Goal: Information Seeking & Learning: Learn about a topic

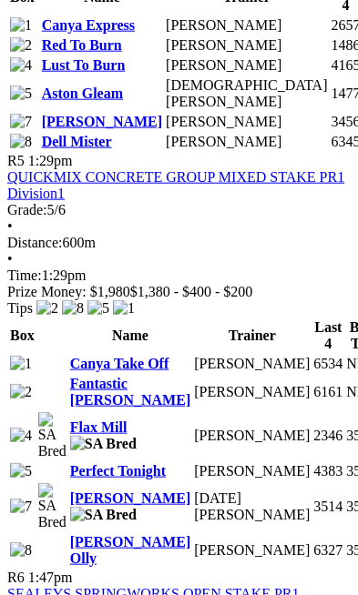
scroll to position [2573, 0]
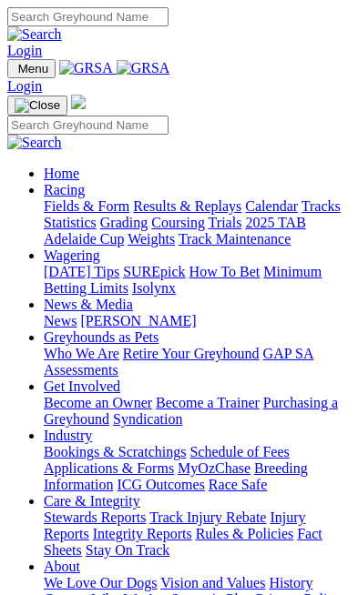
scroll to position [463, 0]
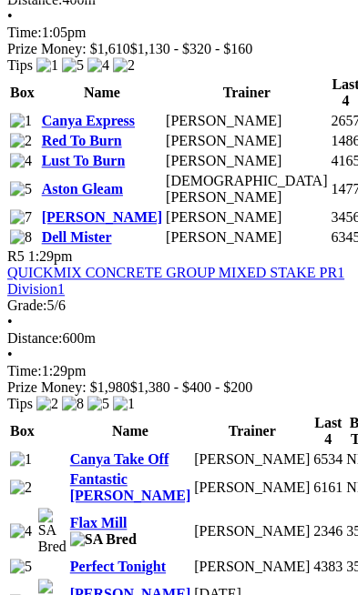
scroll to position [2478, 0]
